Goal: Communication & Community: Answer question/provide support

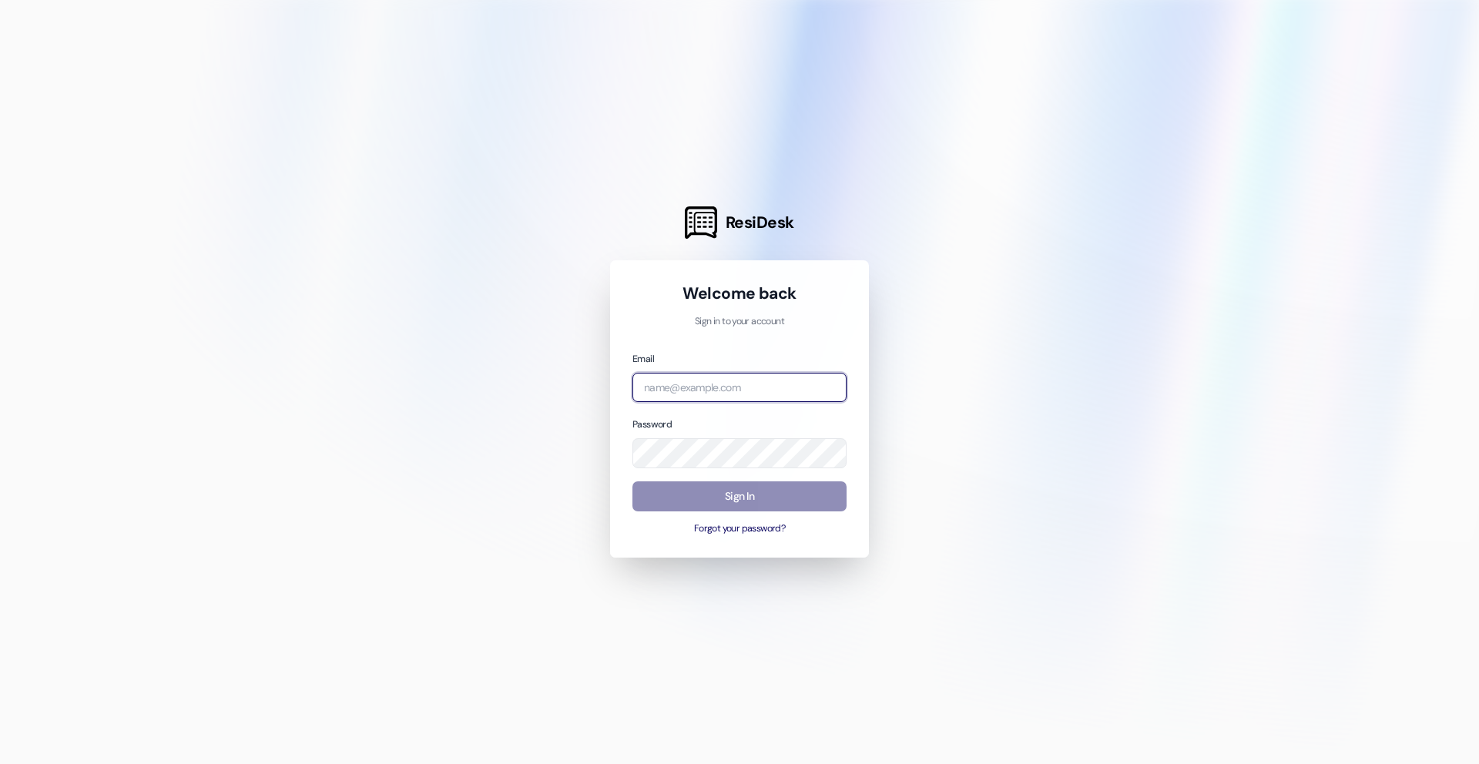
type input "[EMAIL_ADDRESS][DOMAIN_NAME]"
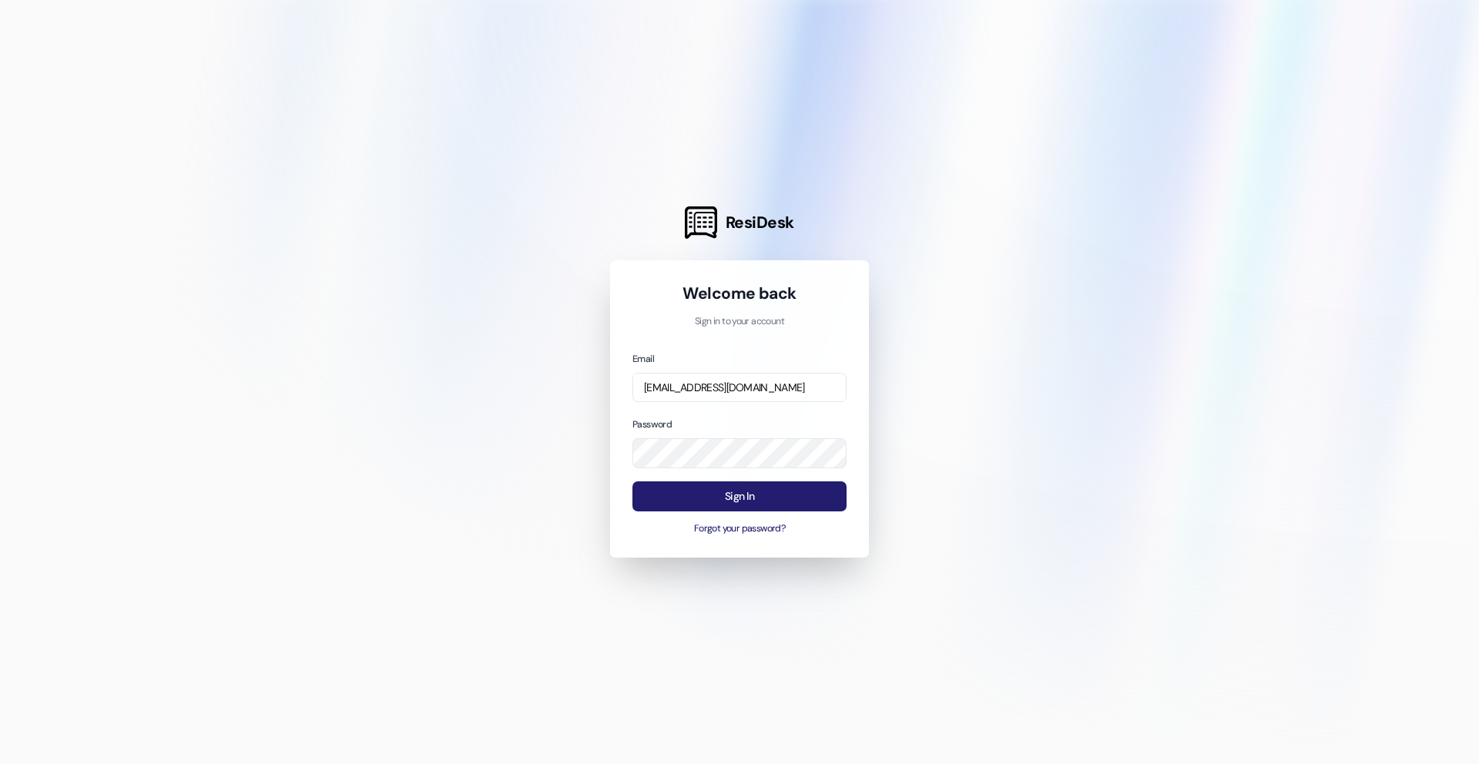
click at [728, 487] on button "Sign In" at bounding box center [739, 496] width 214 height 30
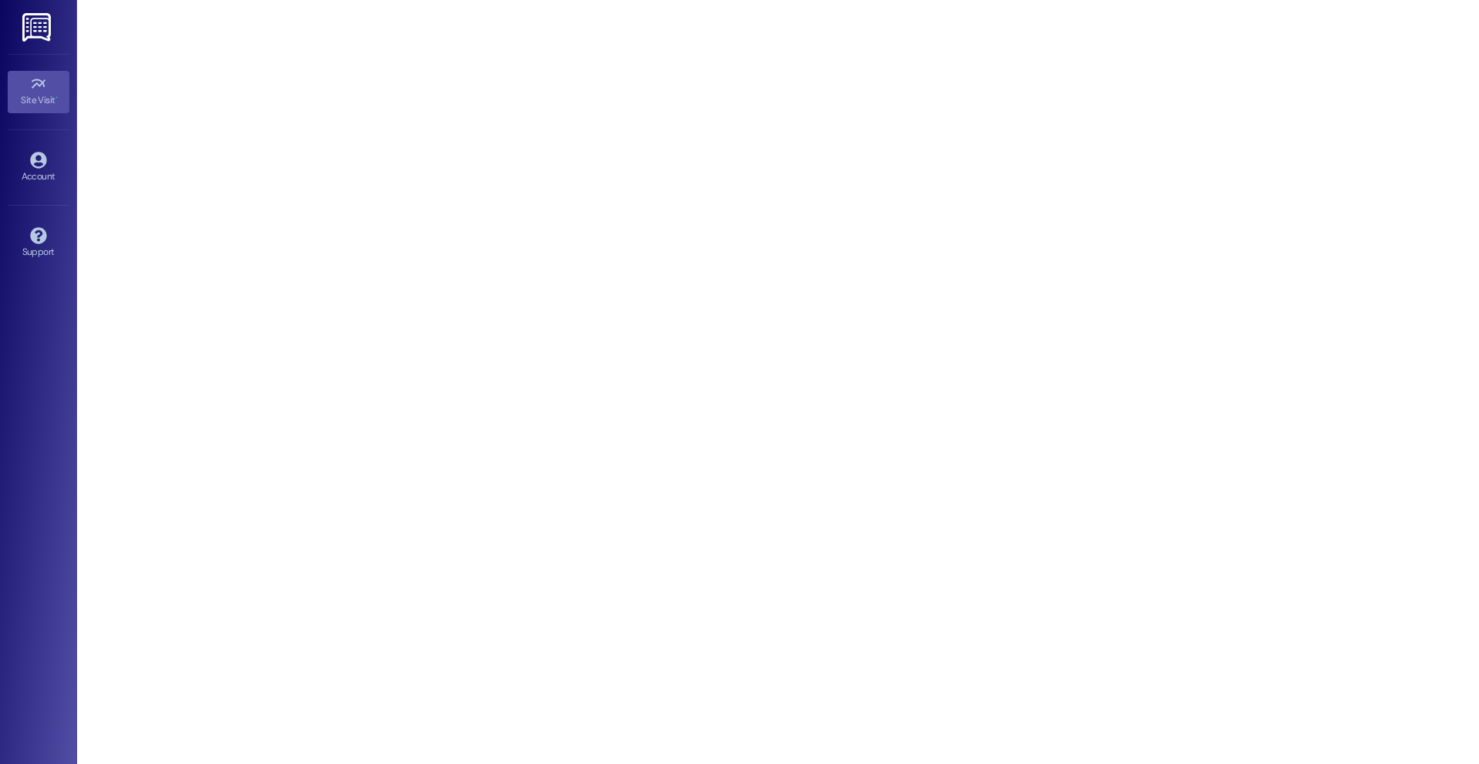
click at [33, 25] on img at bounding box center [38, 27] width 32 height 28
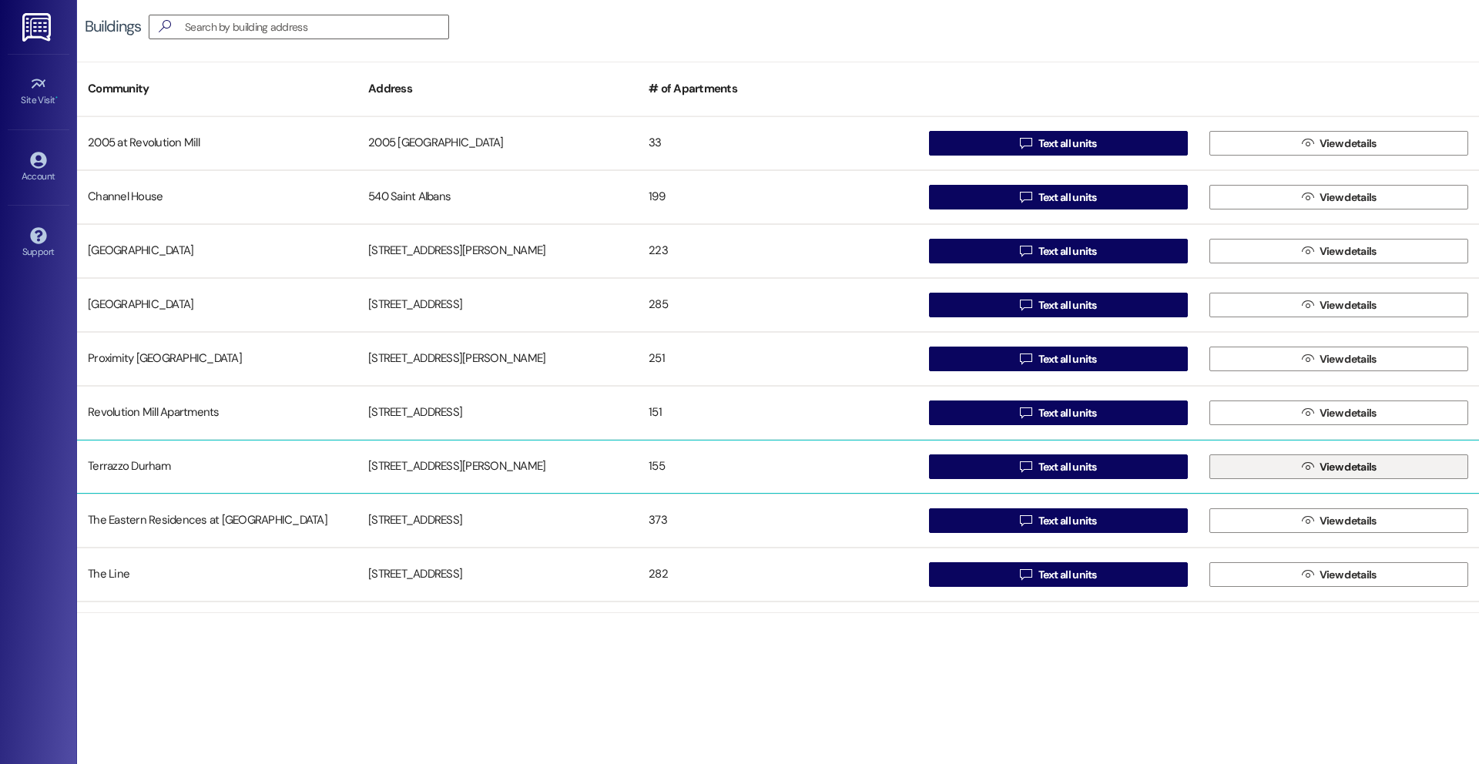
click at [1302, 466] on icon "" at bounding box center [1308, 467] width 12 height 12
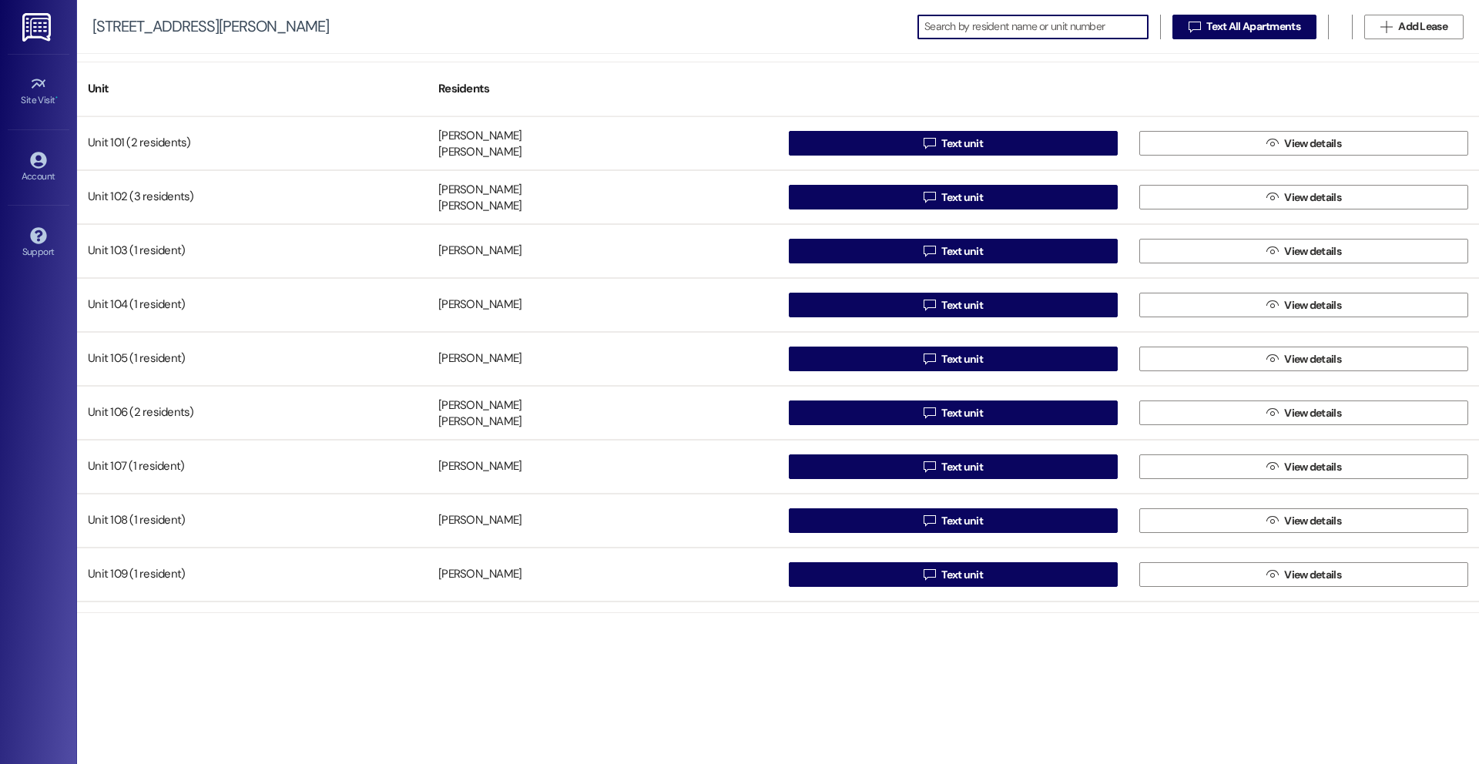
click at [969, 32] on input at bounding box center [1035, 27] width 223 height 22
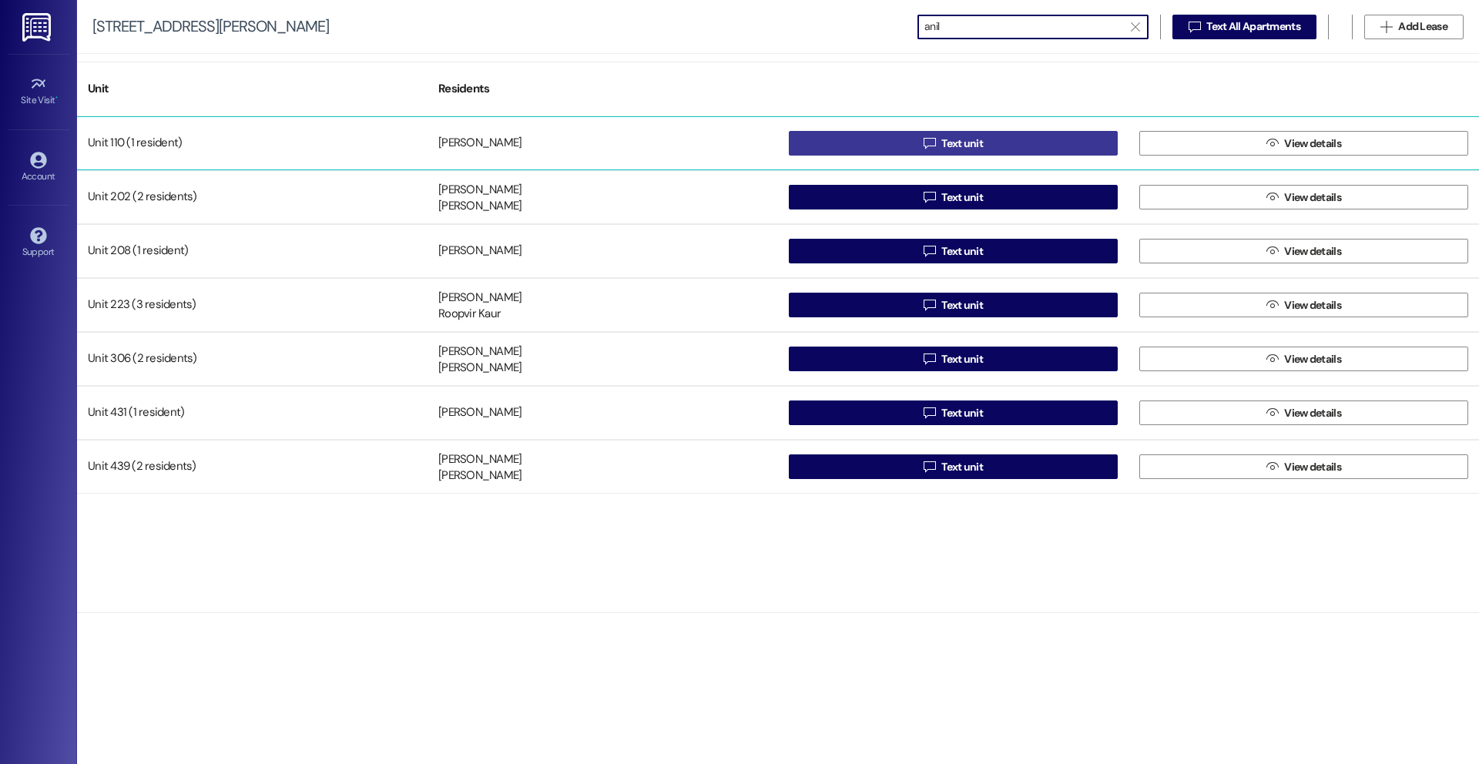
type input "anil"
click at [936, 139] on span " Text unit" at bounding box center [952, 143] width 65 height 23
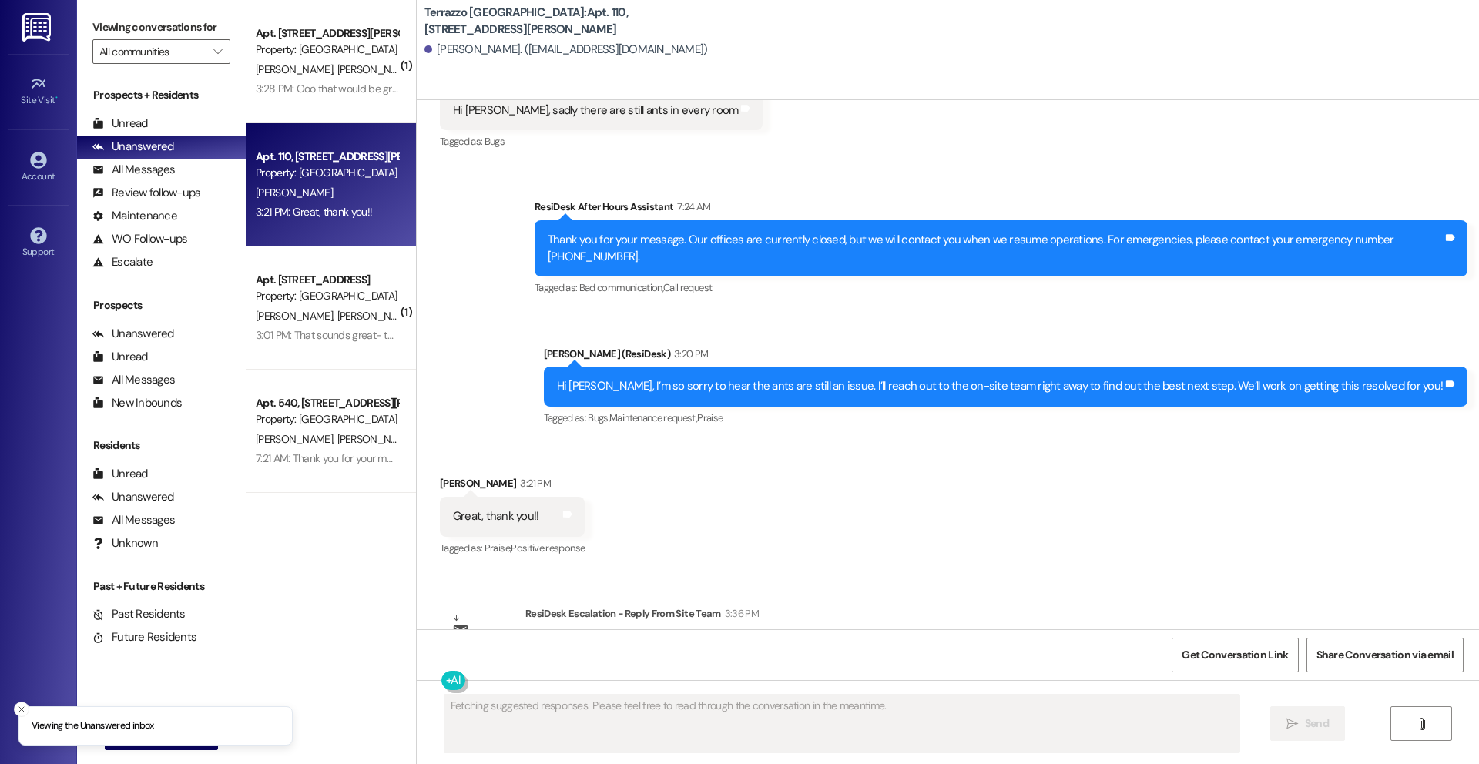
scroll to position [4803, 0]
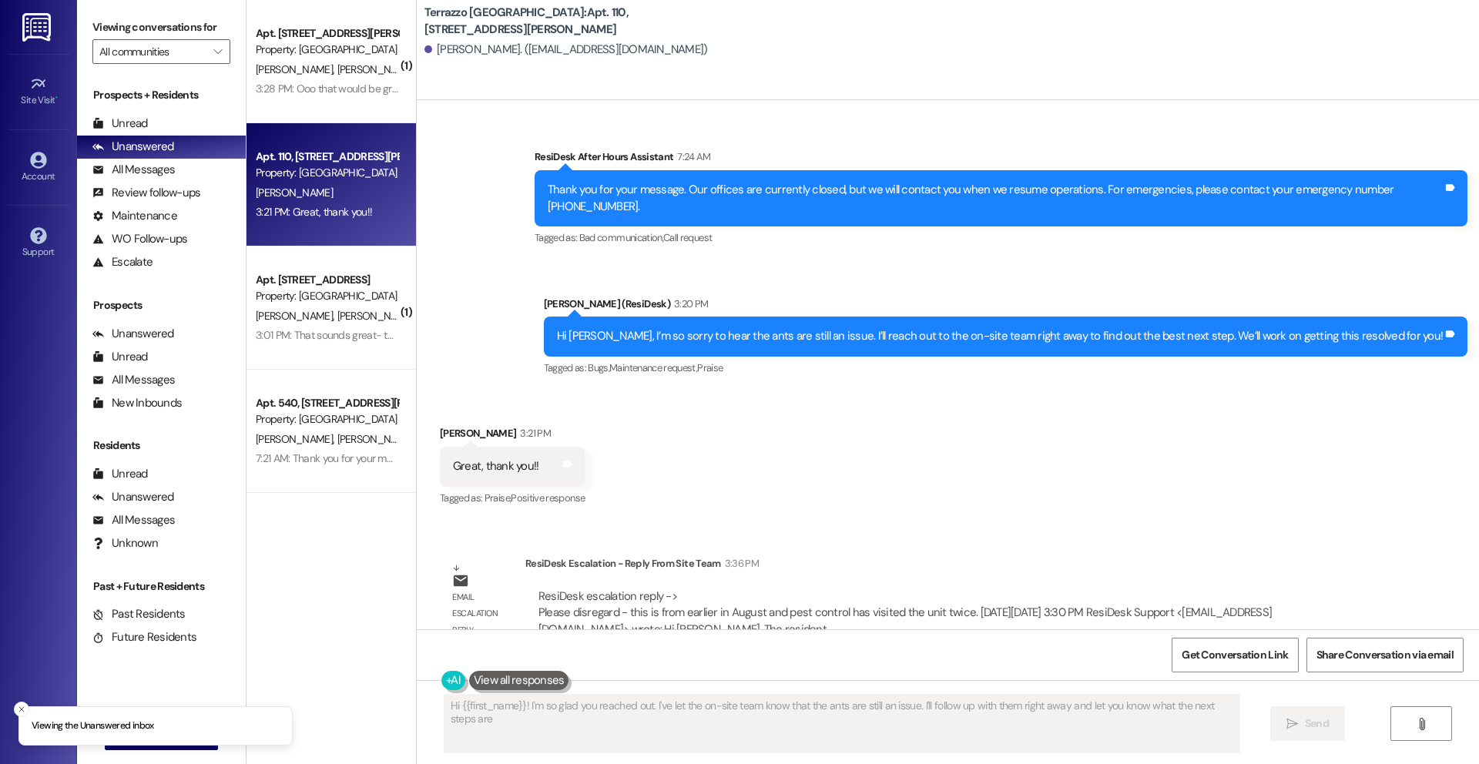
type textarea "Hi {{first_name}}! I'm so glad you reached out. I've let the on-site team know …"
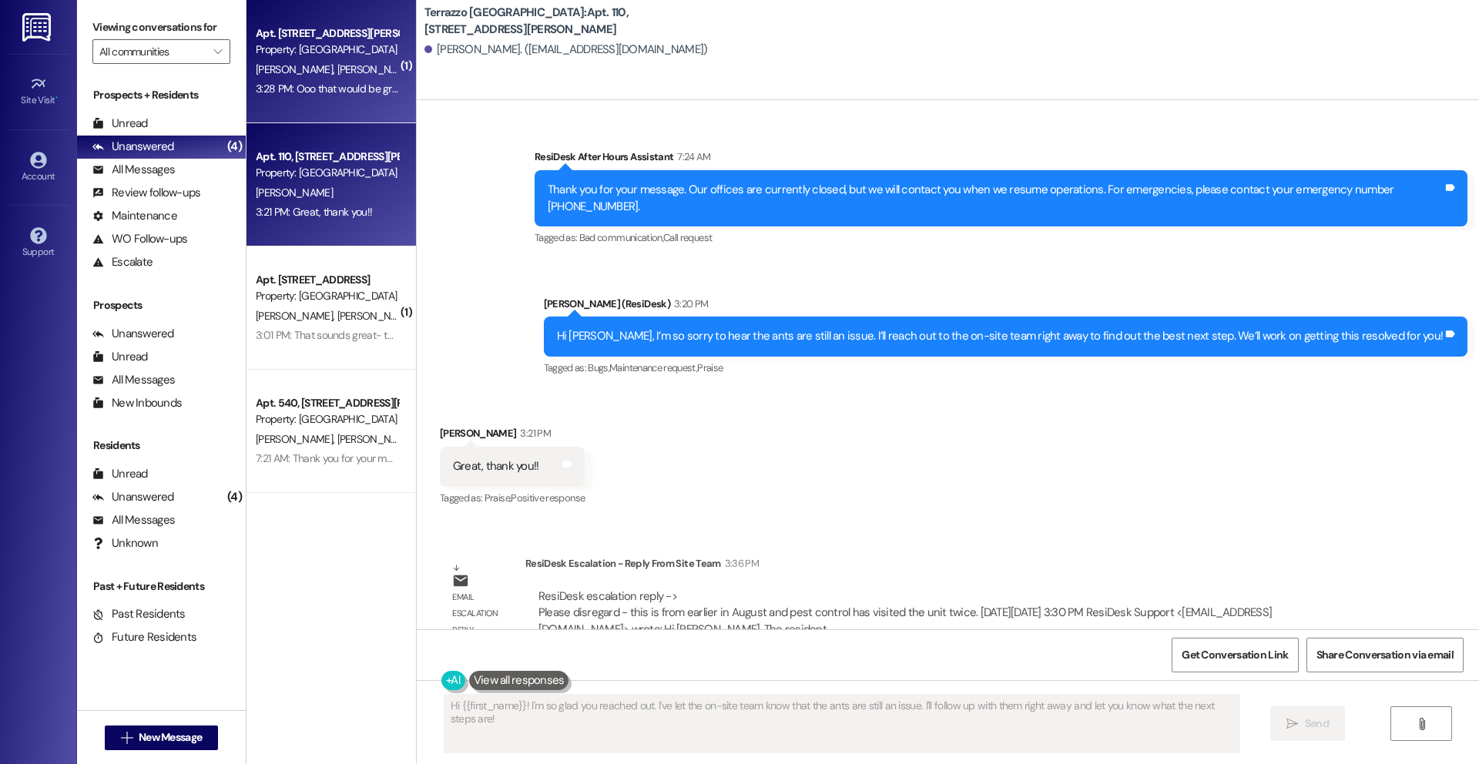
click at [310, 76] on div "[PERSON_NAME] [PERSON_NAME] [PERSON_NAME]" at bounding box center [327, 69] width 146 height 19
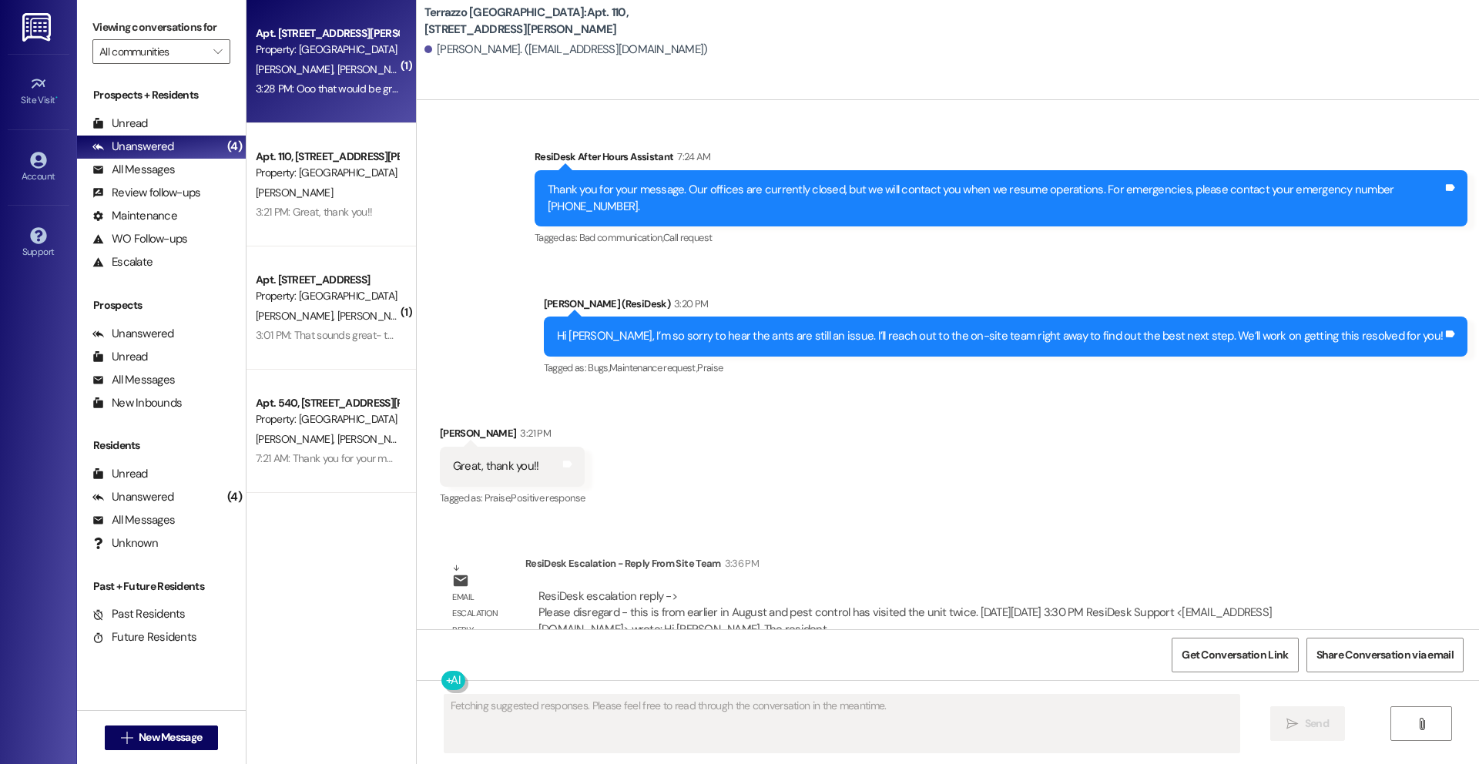
scroll to position [3354, 0]
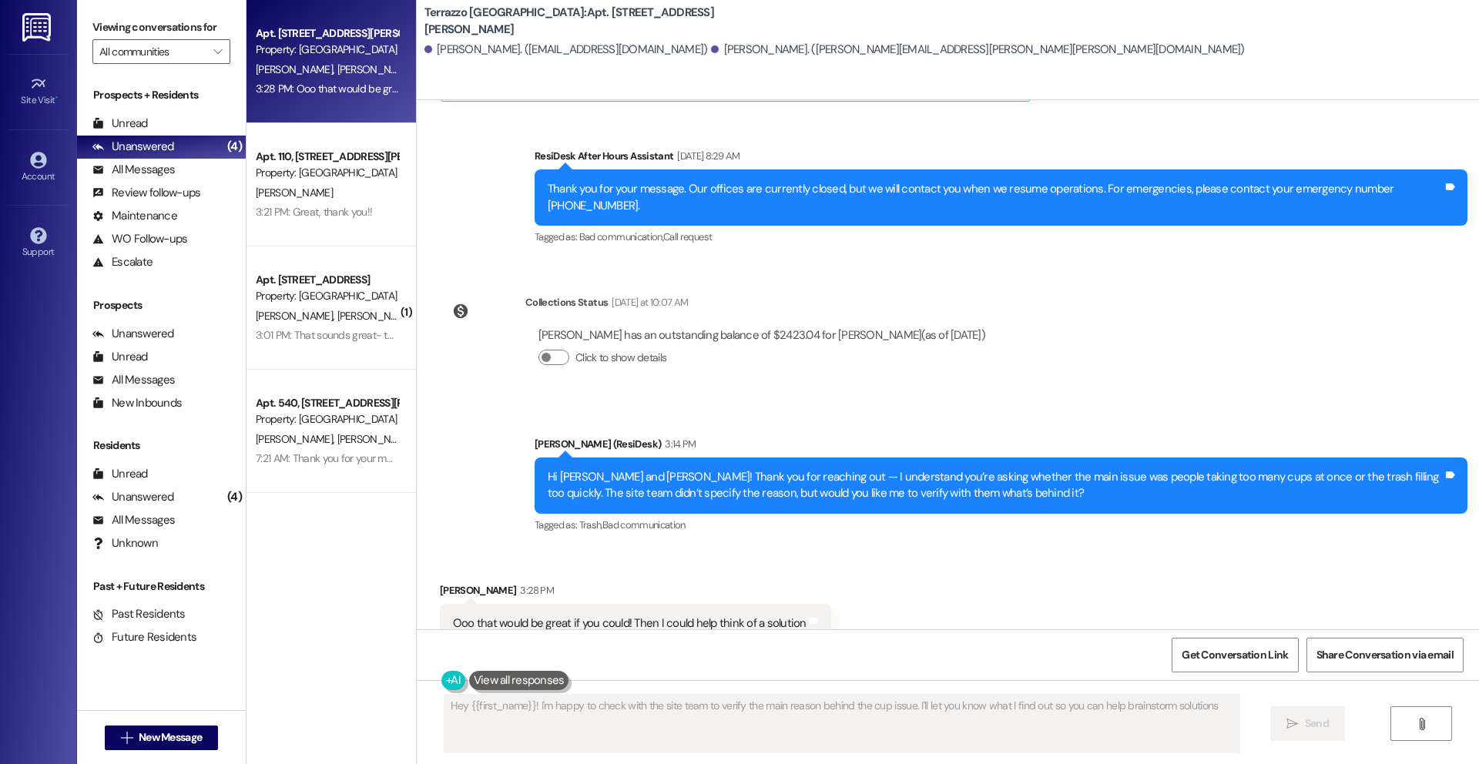
type textarea "Hey {{first_name}}! I'm happy to check with the site team to verify the main re…"
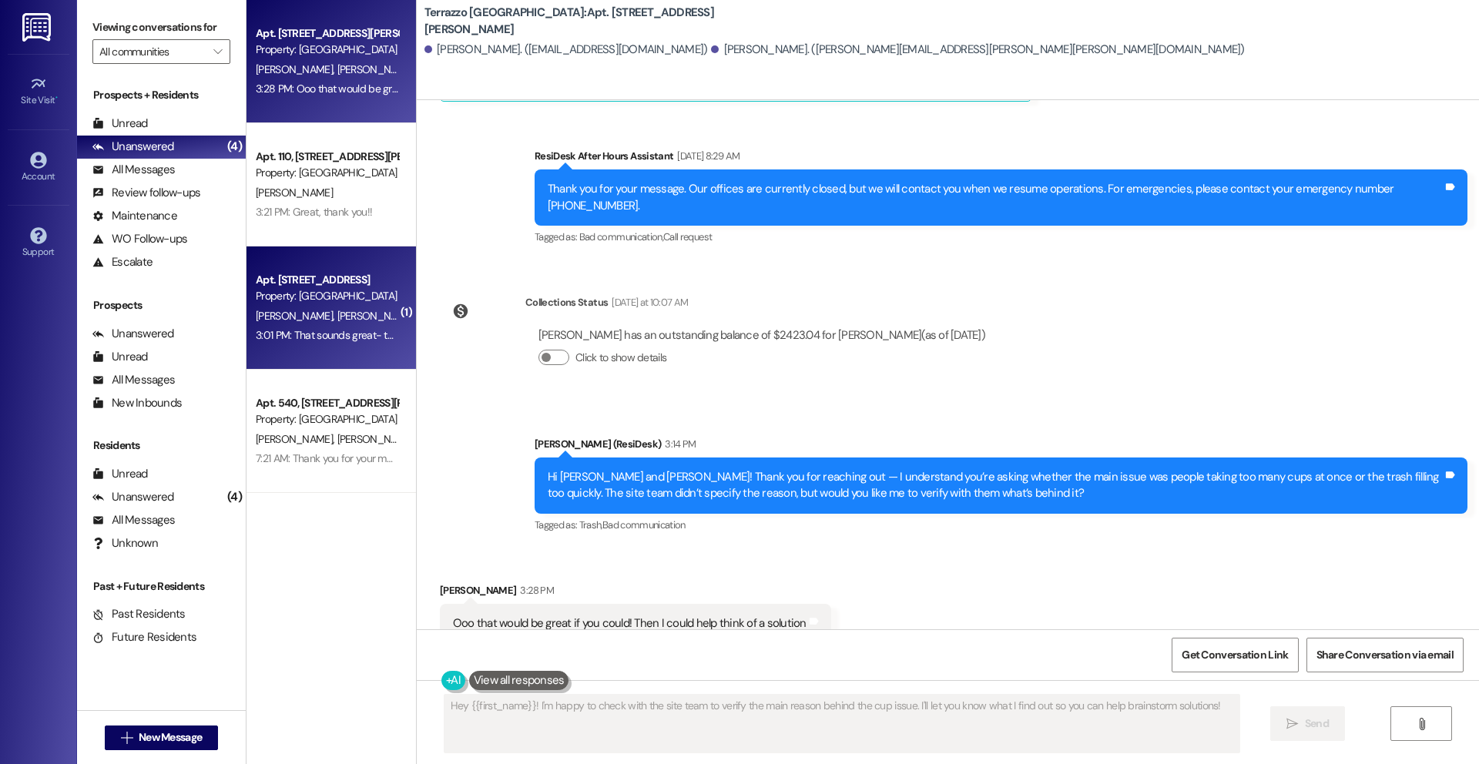
click at [313, 303] on div "Property: [GEOGRAPHIC_DATA]" at bounding box center [327, 296] width 142 height 16
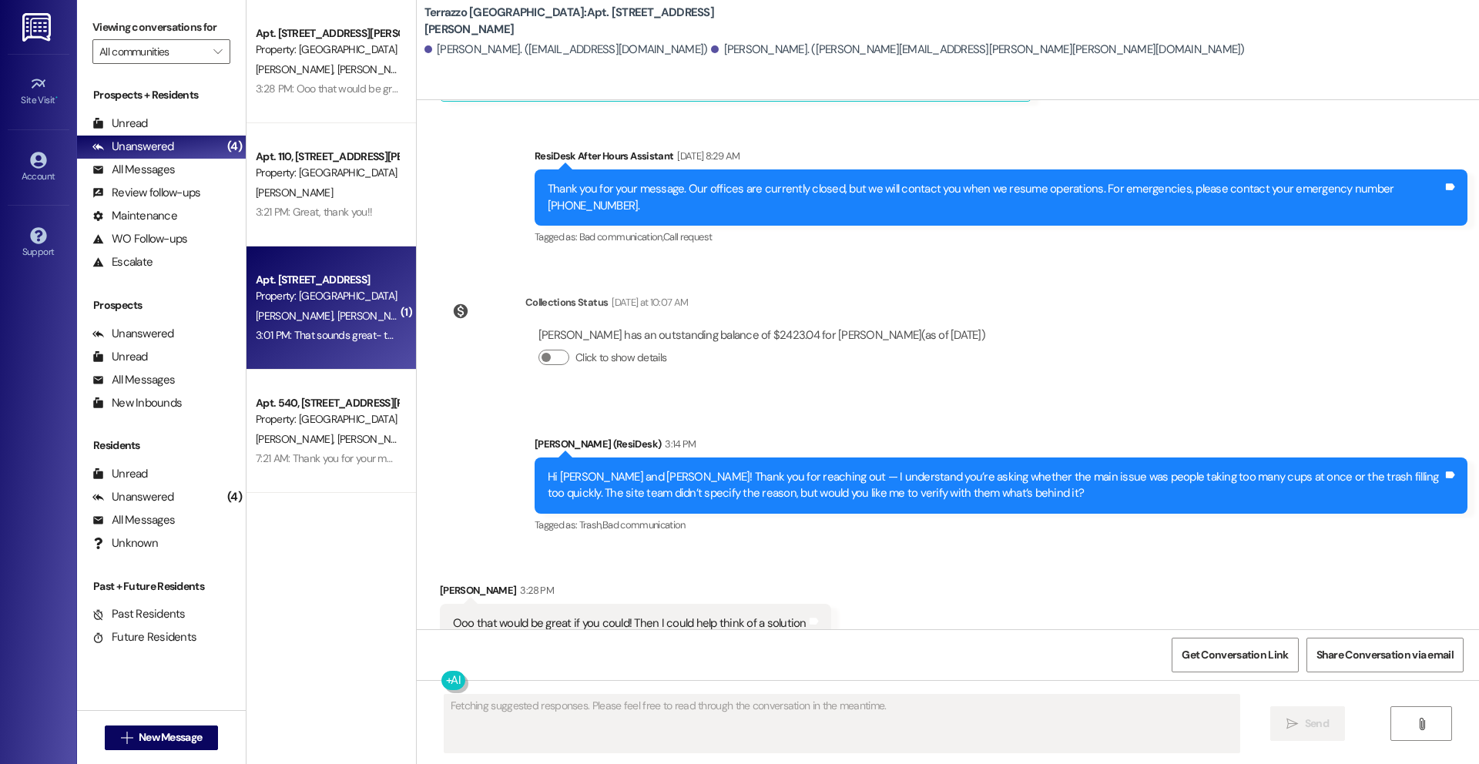
scroll to position [1640, 0]
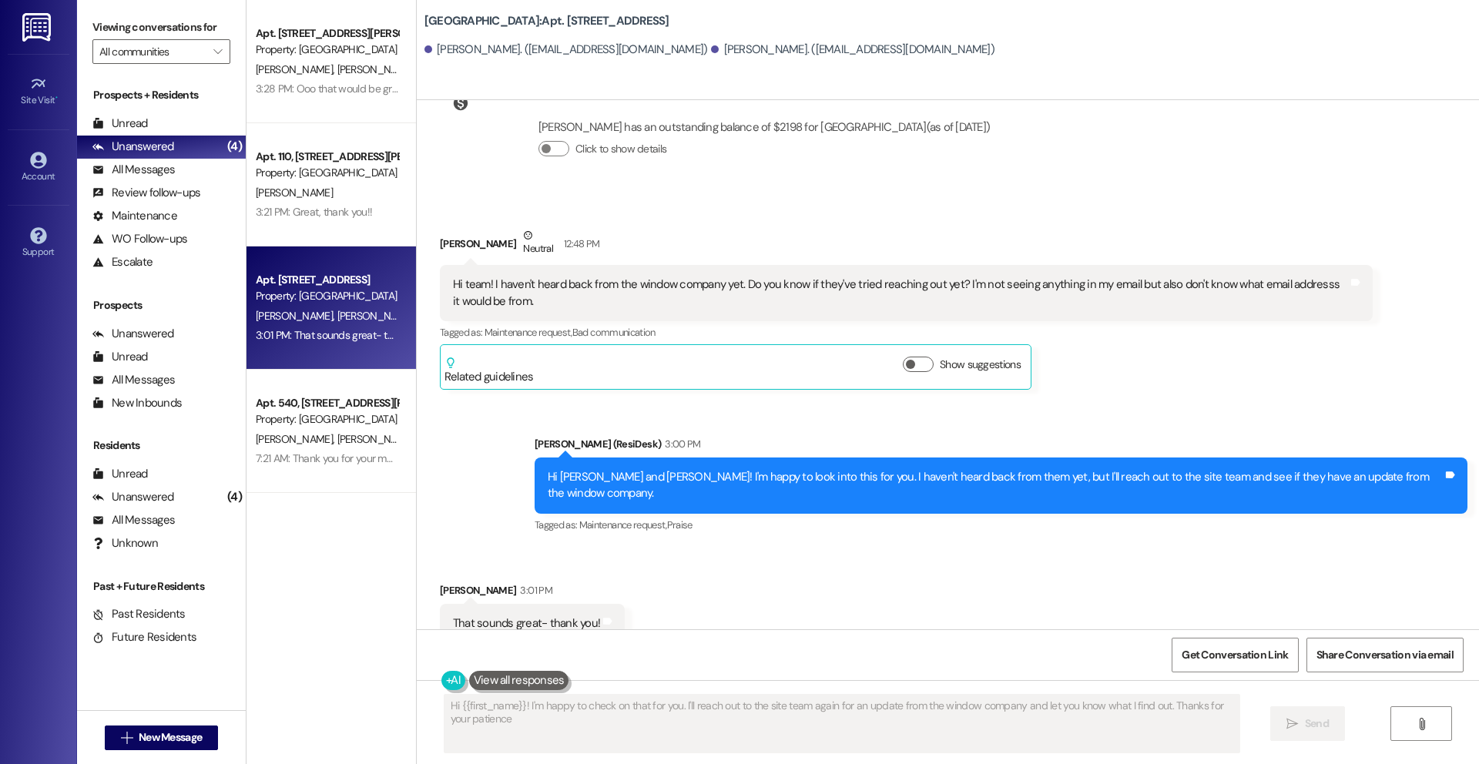
type textarea "Hi {{first_name}}! I'm happy to check on that for you. I'll reach out to the si…"
drag, startPoint x: 279, startPoint y: 404, endPoint x: 481, endPoint y: 407, distance: 201.8
click at [279, 404] on div "Apt. 540, [STREET_ADDRESS][PERSON_NAME]" at bounding box center [327, 403] width 142 height 16
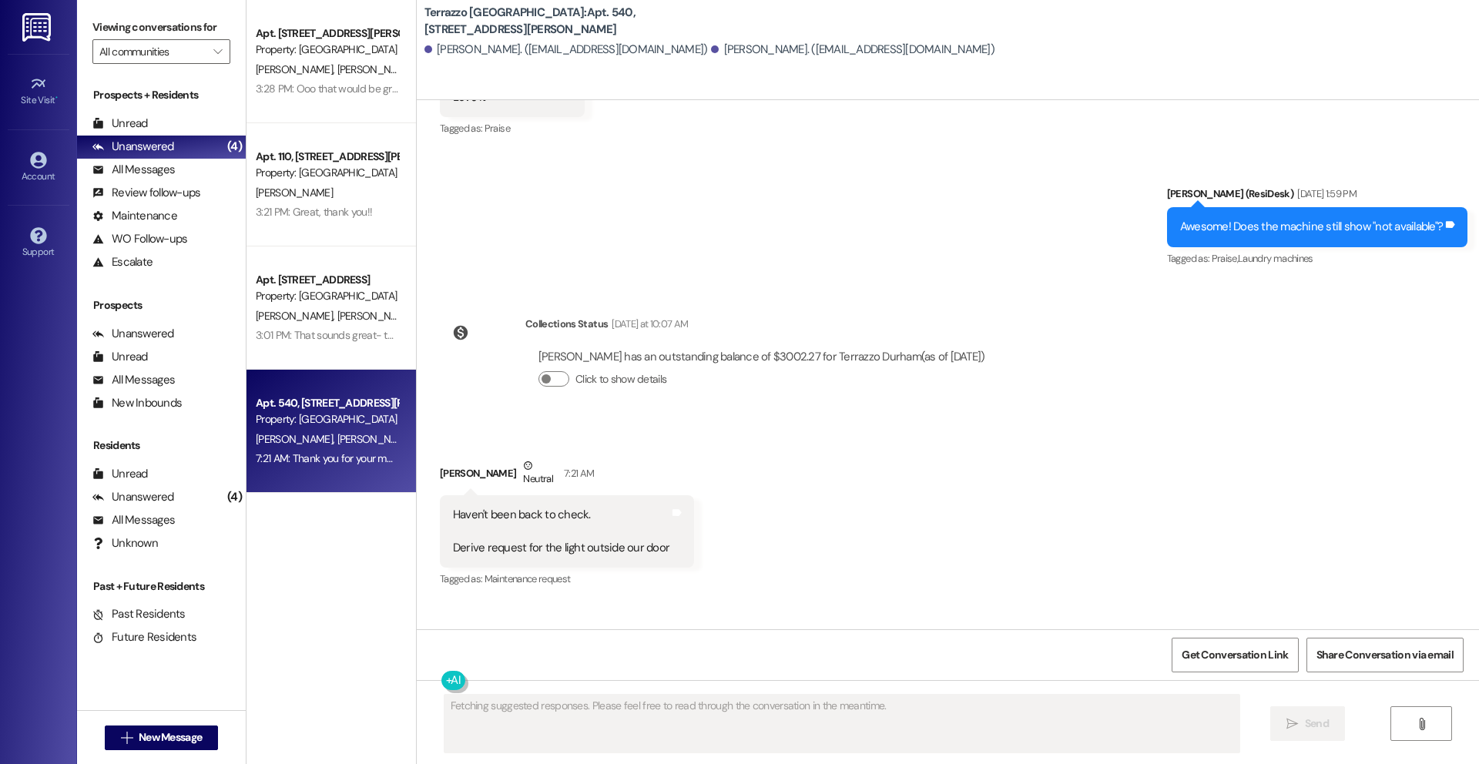
scroll to position [6632, 0]
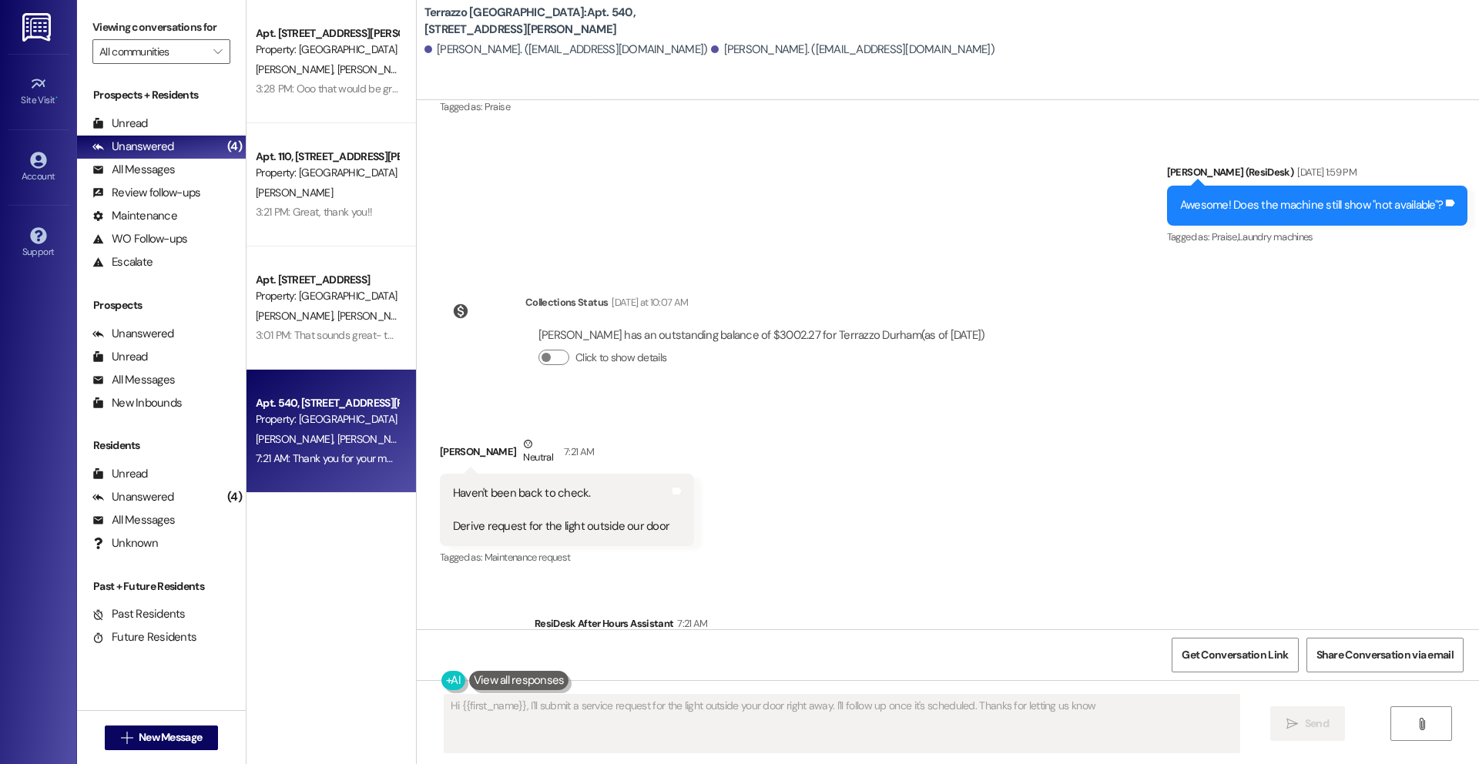
type textarea "Hi {{first_name}}, I'll submit a service request for the light outside your doo…"
